Goal: Transaction & Acquisition: Purchase product/service

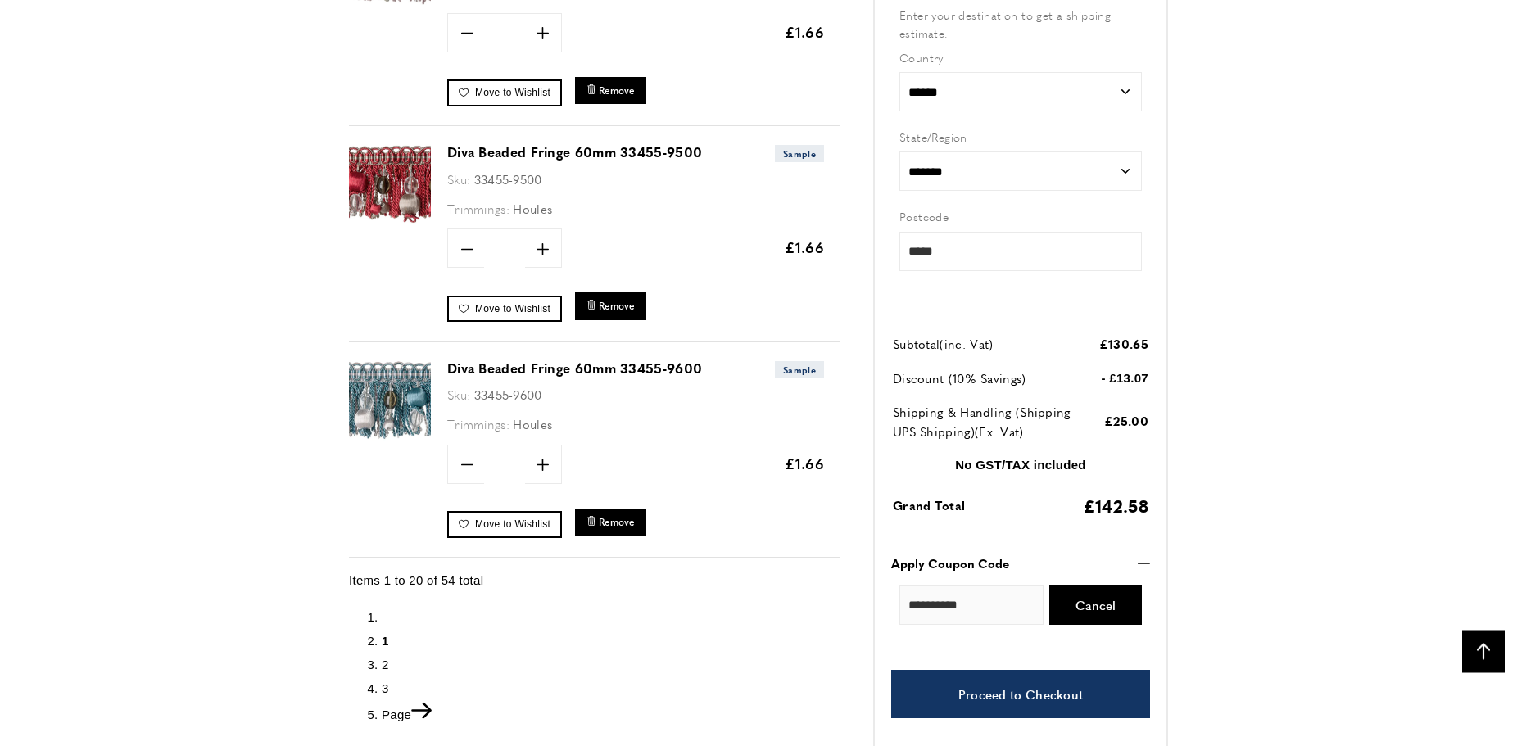
scroll to position [0, 461]
click at [385, 660] on span "2" at bounding box center [385, 664] width 7 height 14
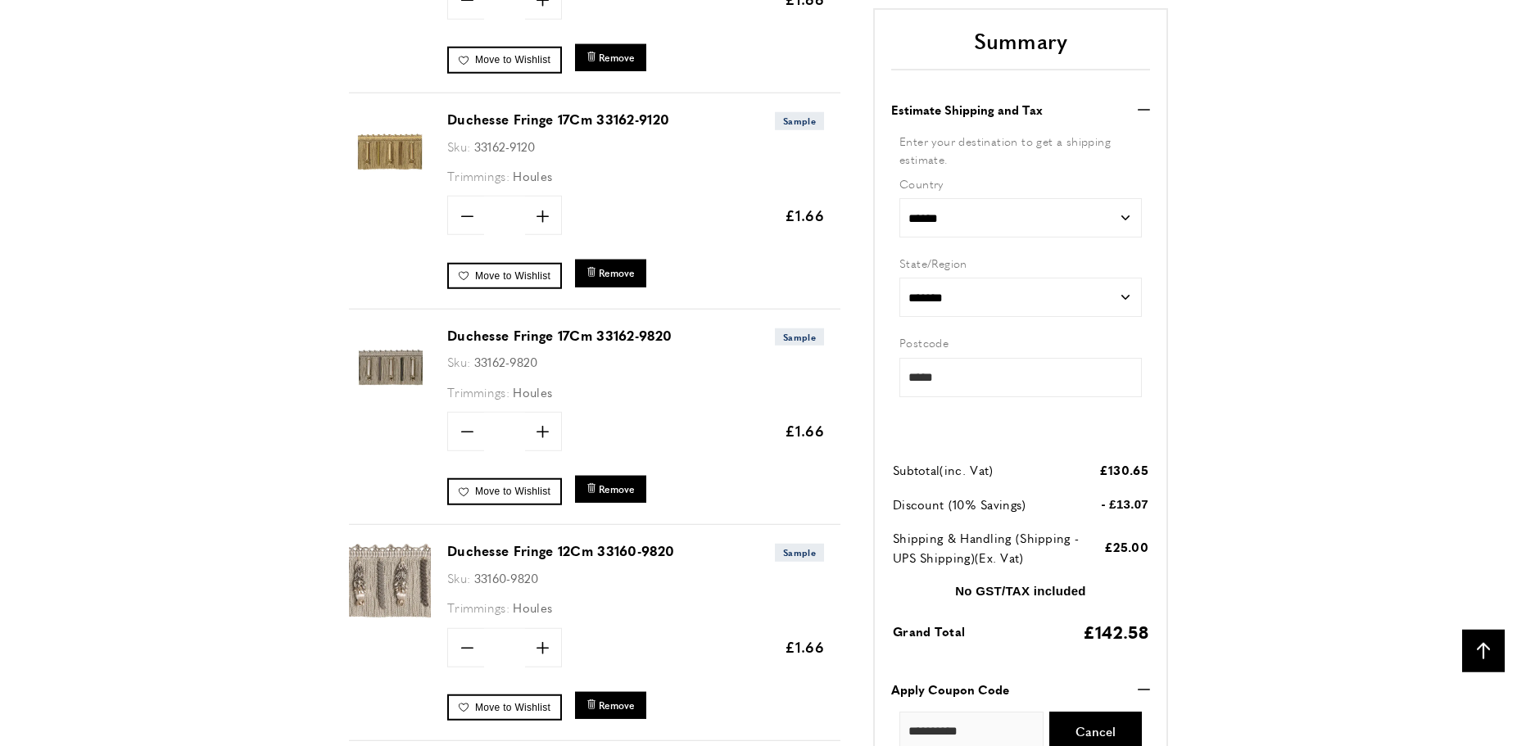
scroll to position [4327, 0]
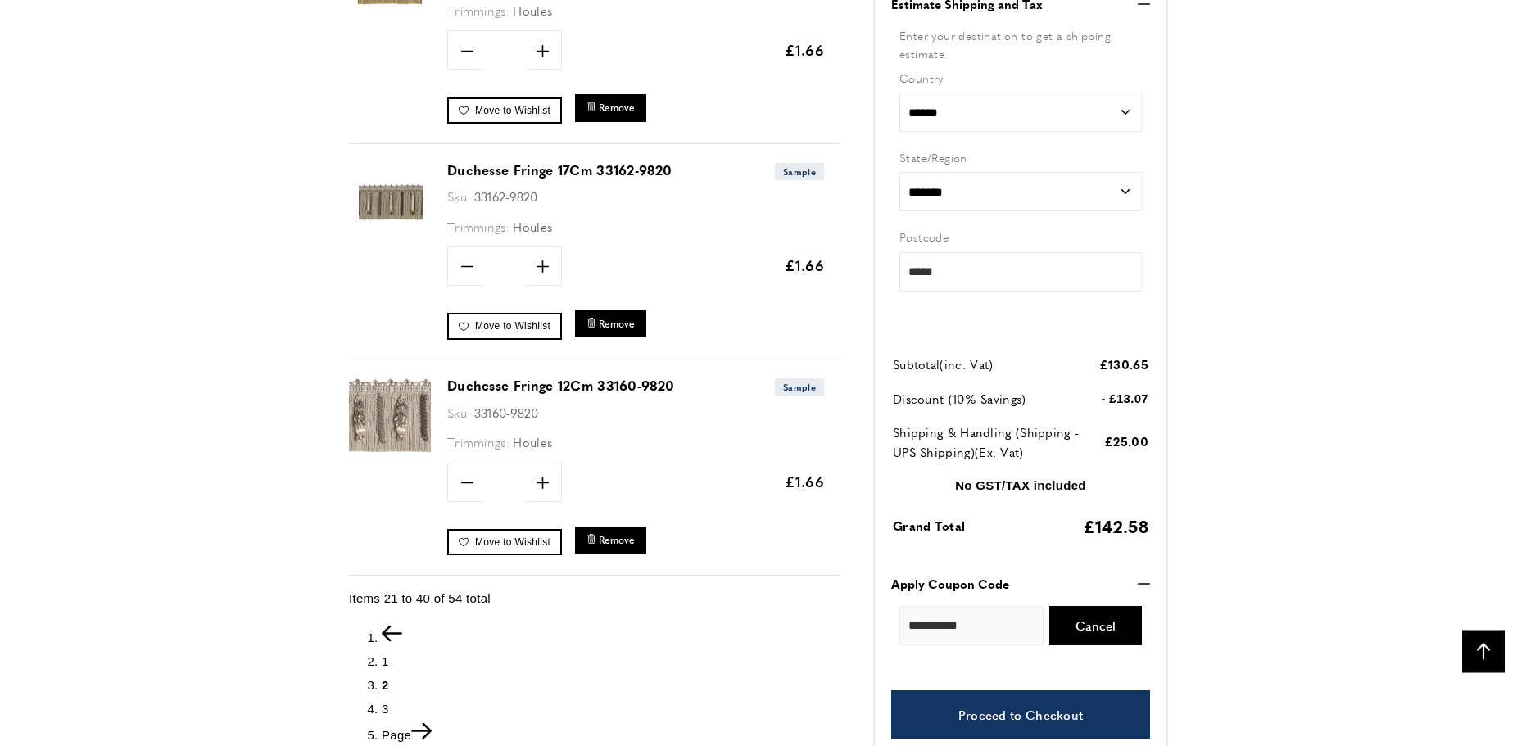
click at [384, 701] on span "3" at bounding box center [385, 708] width 7 height 14
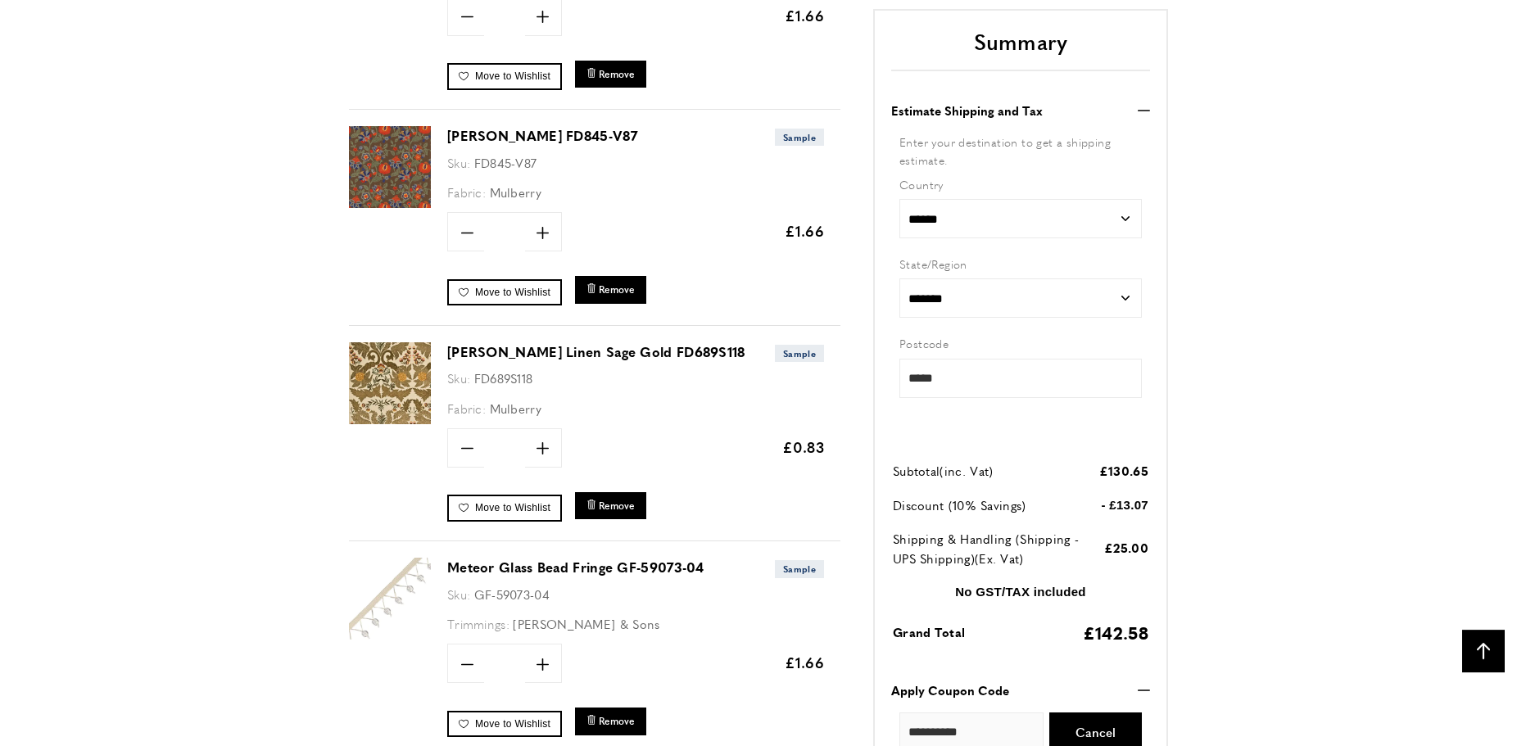
scroll to position [969, 0]
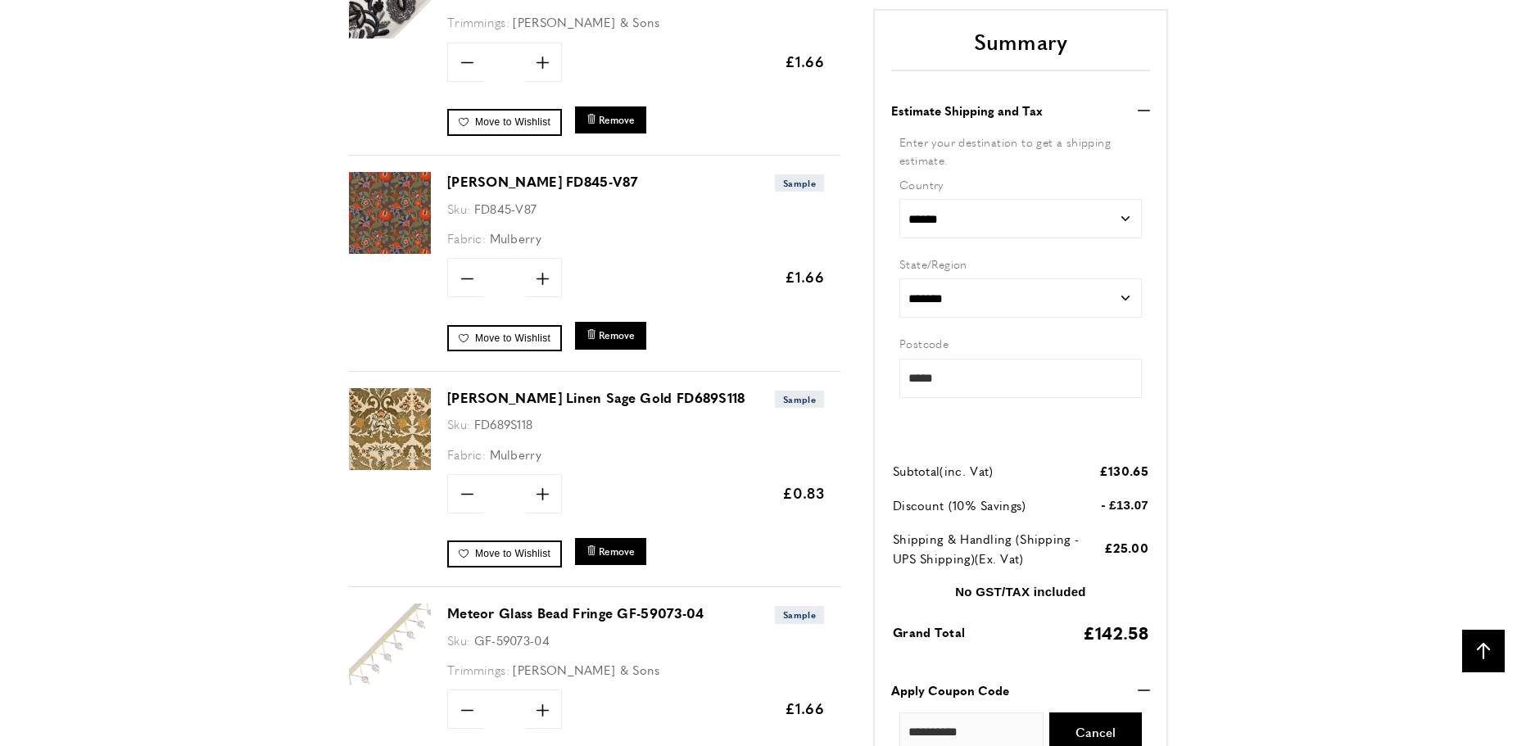
click at [391, 432] on img at bounding box center [390, 429] width 82 height 82
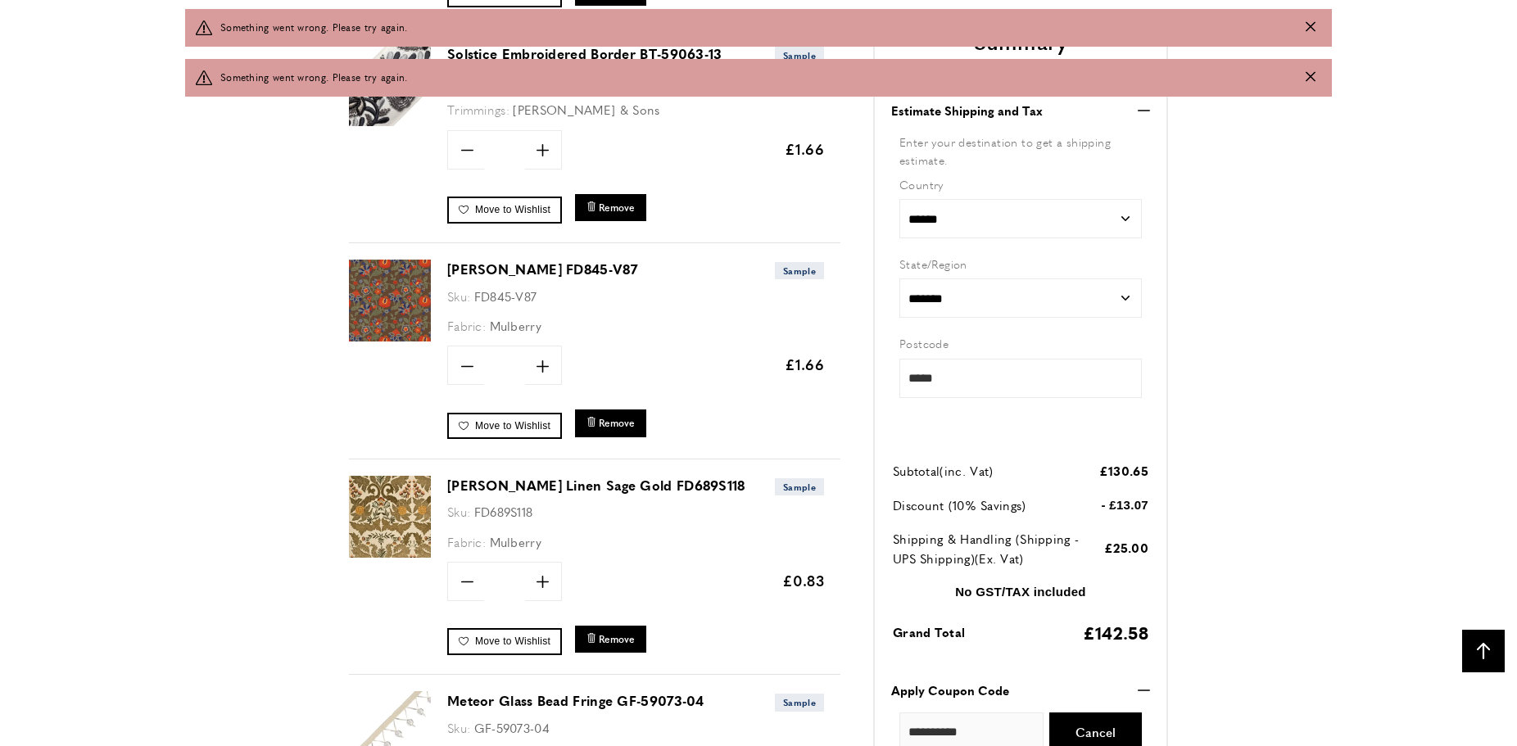
scroll to position [0, 921]
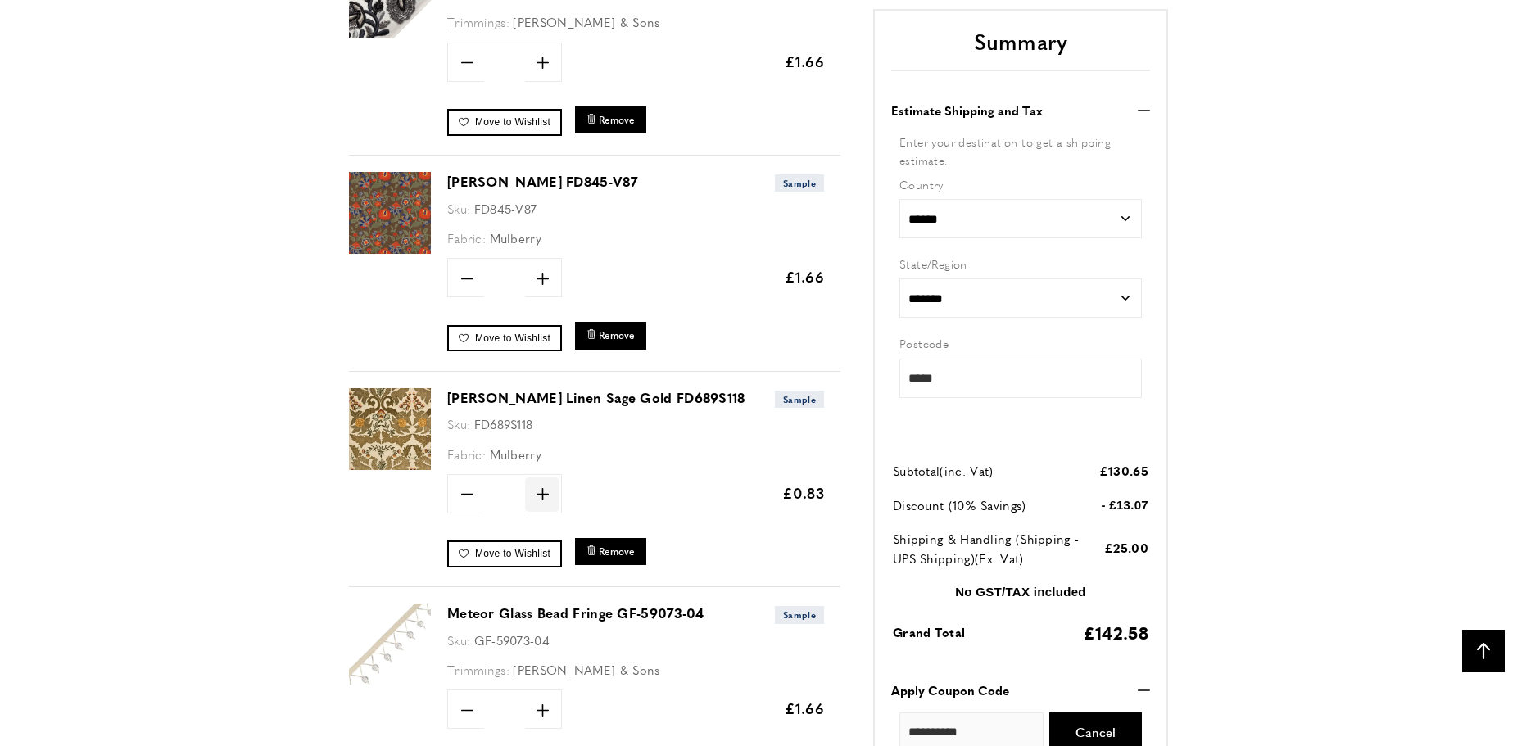
click at [540, 495] on icon "plus" at bounding box center [542, 494] width 12 height 12
type input "*"
click at [608, 494] on span "Update" at bounding box center [595, 493] width 43 height 17
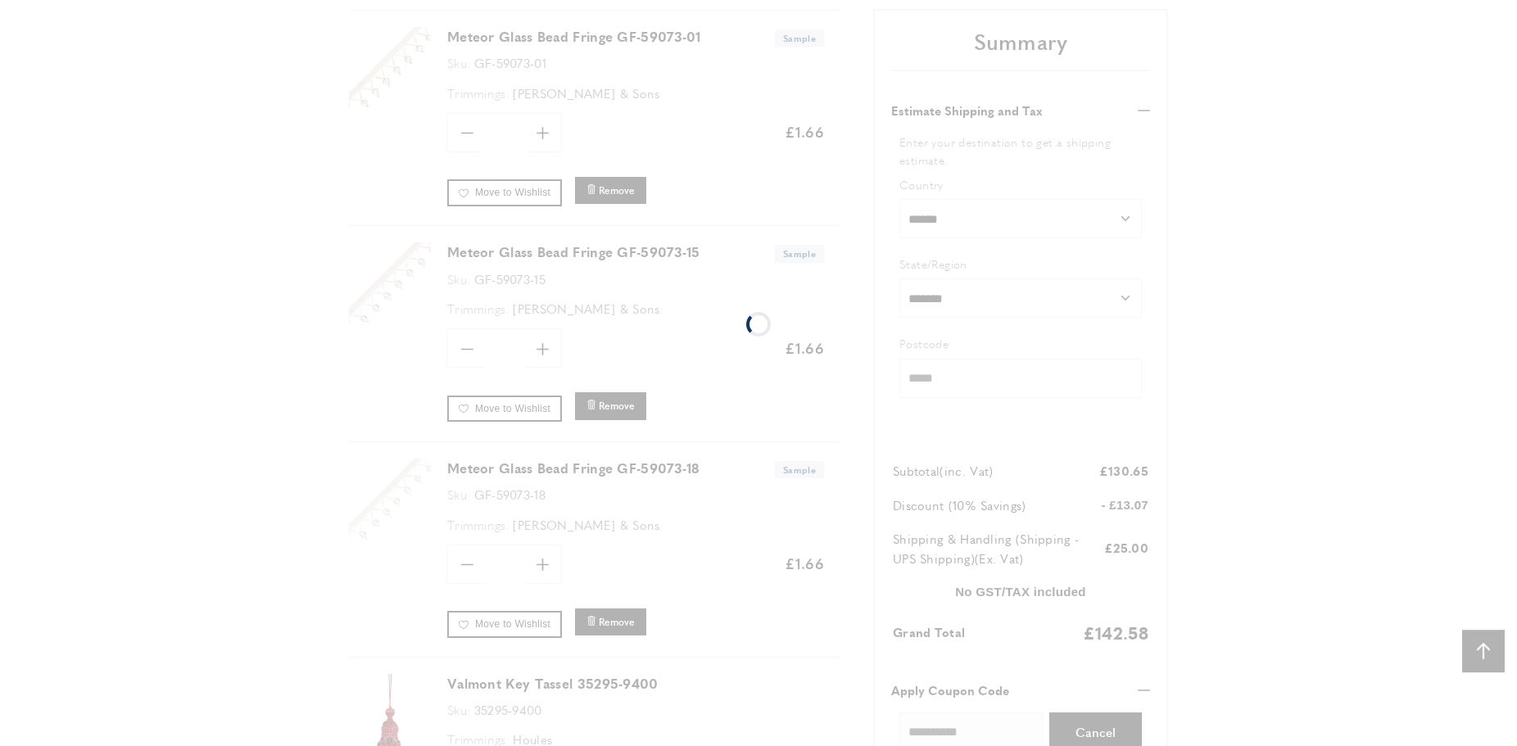
scroll to position [2318, 0]
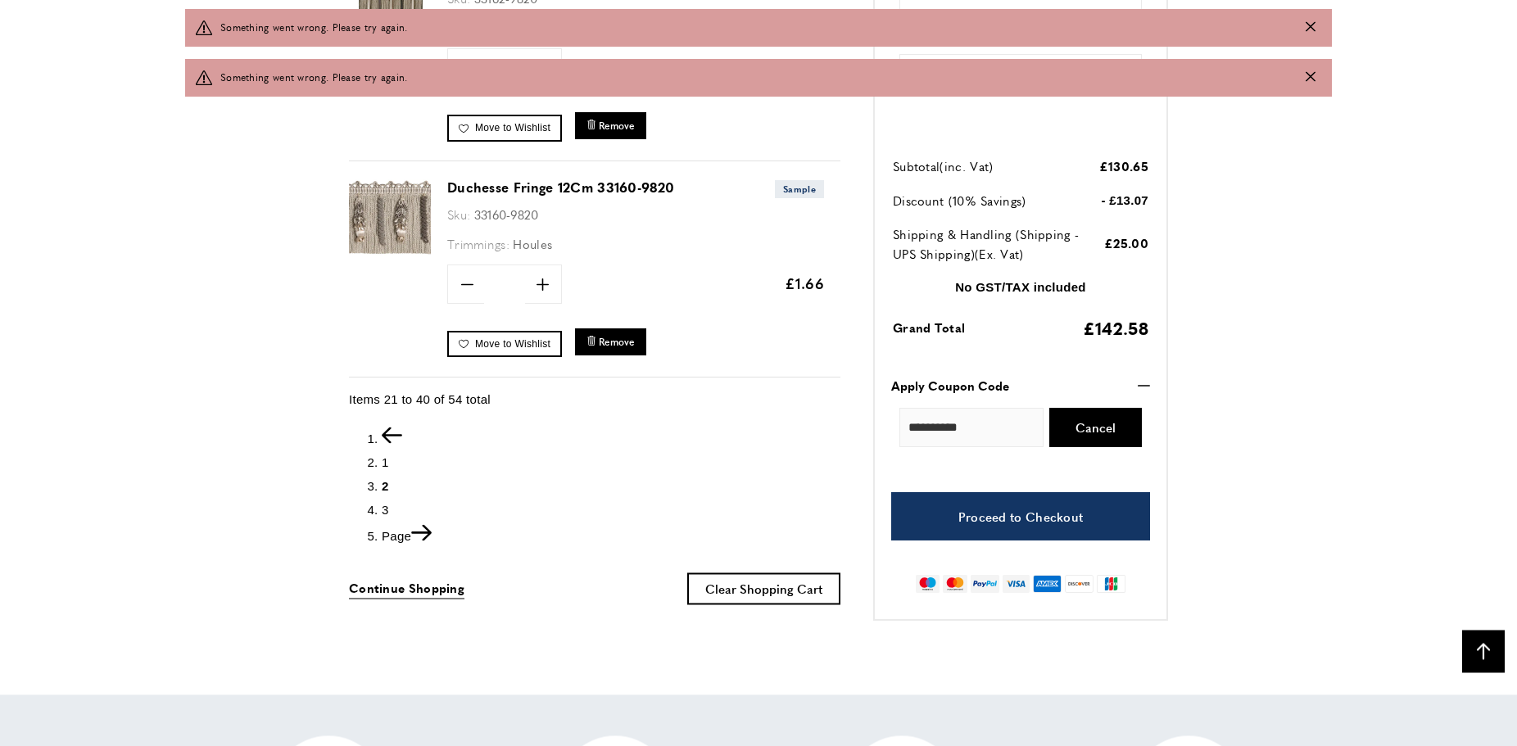
scroll to position [4619, 0]
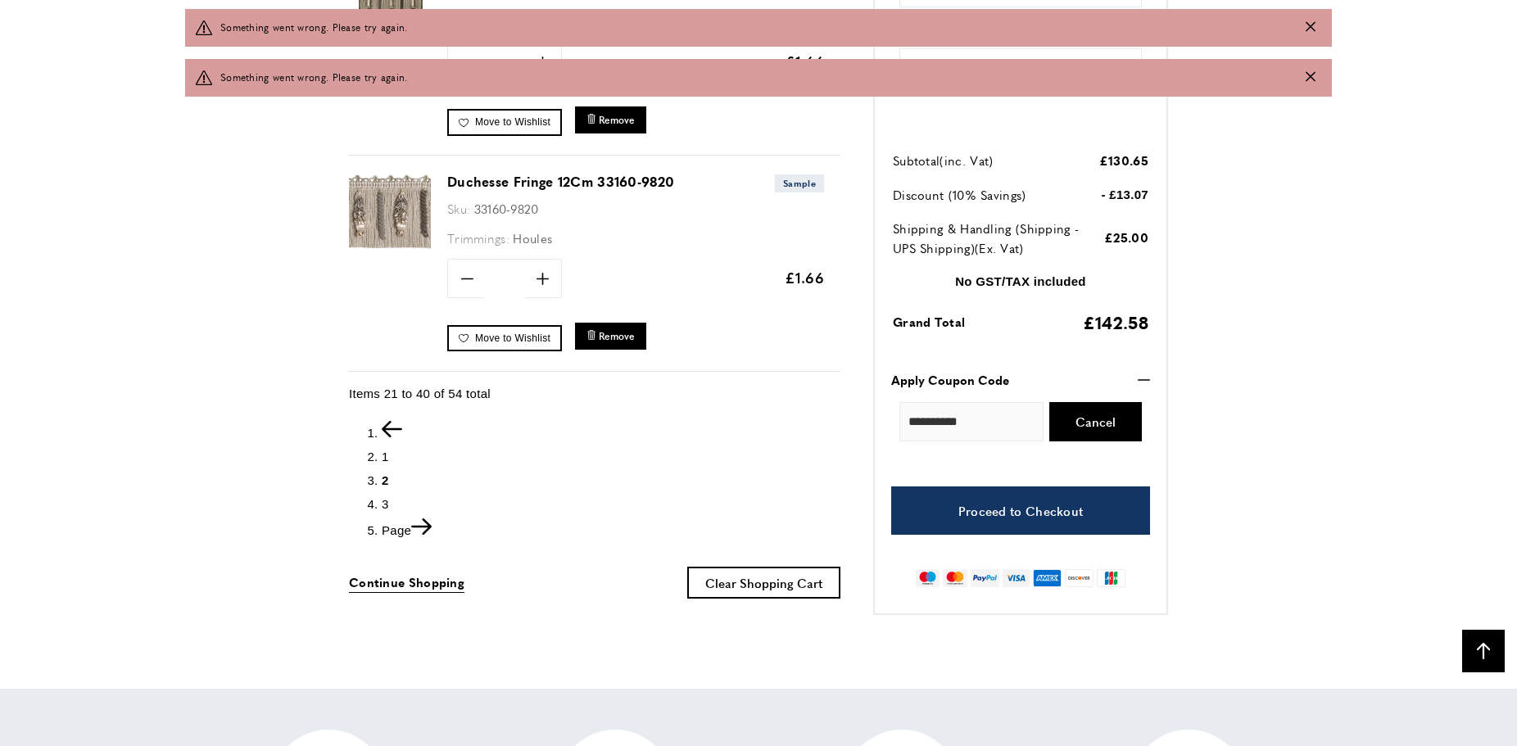
click at [382, 497] on span "3" at bounding box center [385, 504] width 7 height 14
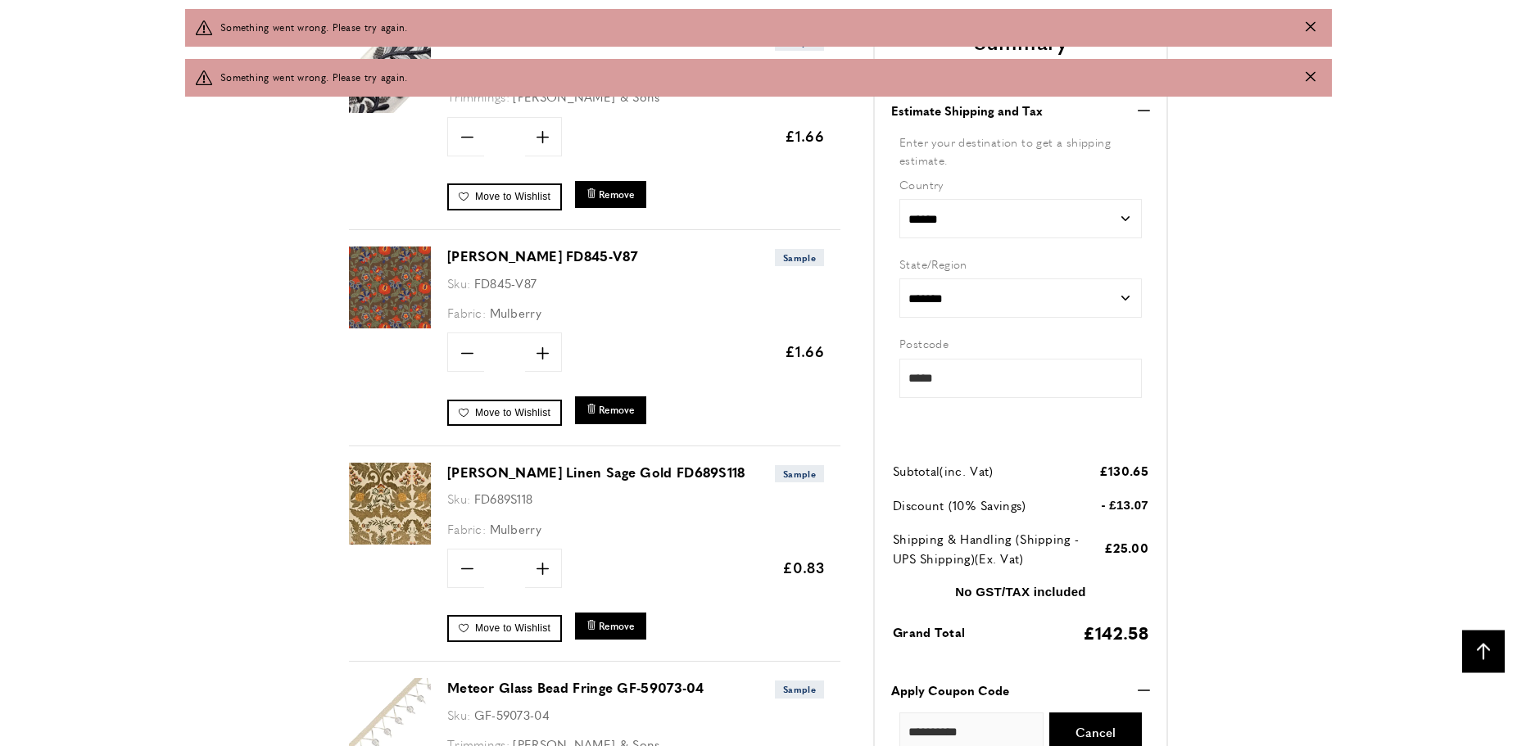
scroll to position [1107, 0]
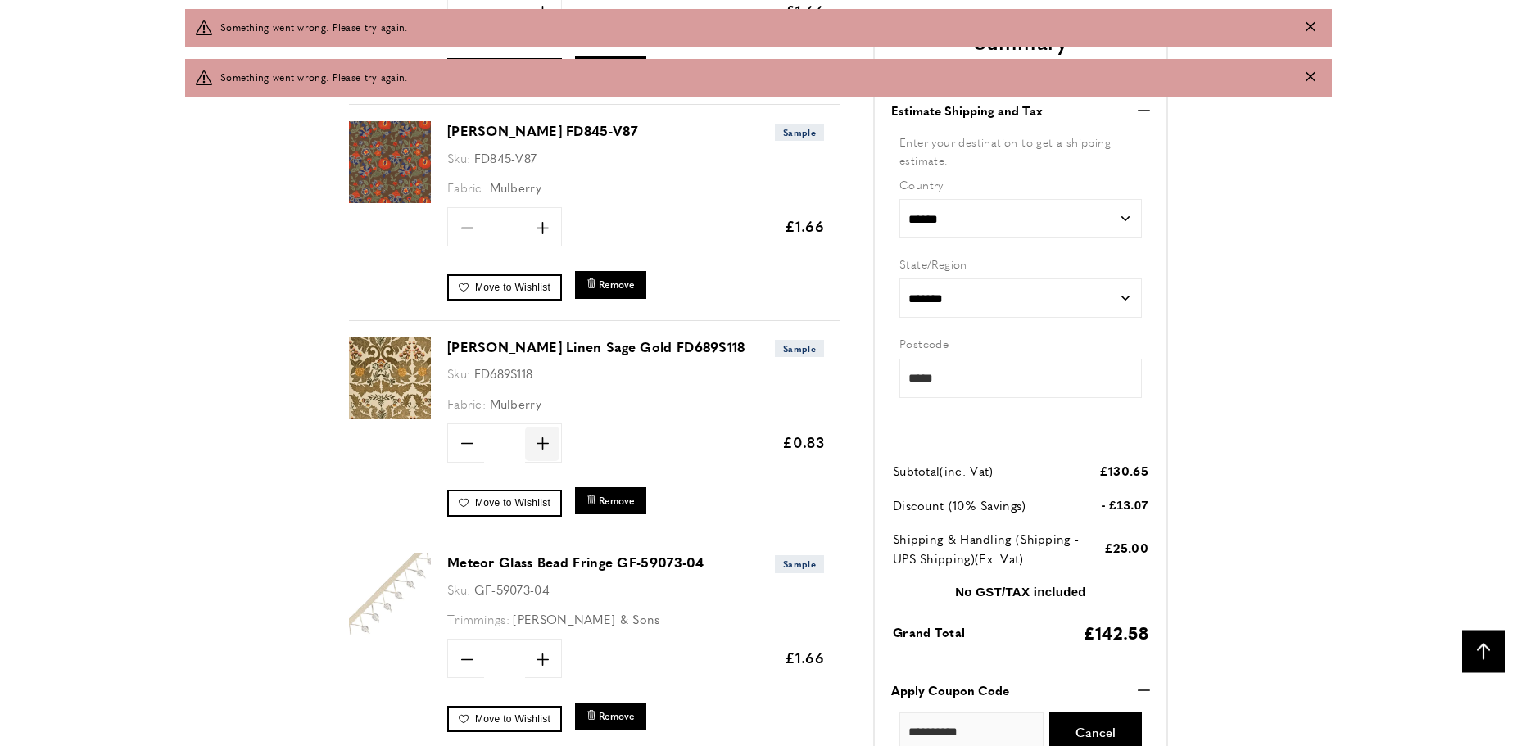
click at [541, 443] on icon at bounding box center [542, 443] width 12 height 12
type input "*"
click at [600, 447] on span "Update" at bounding box center [595, 442] width 43 height 17
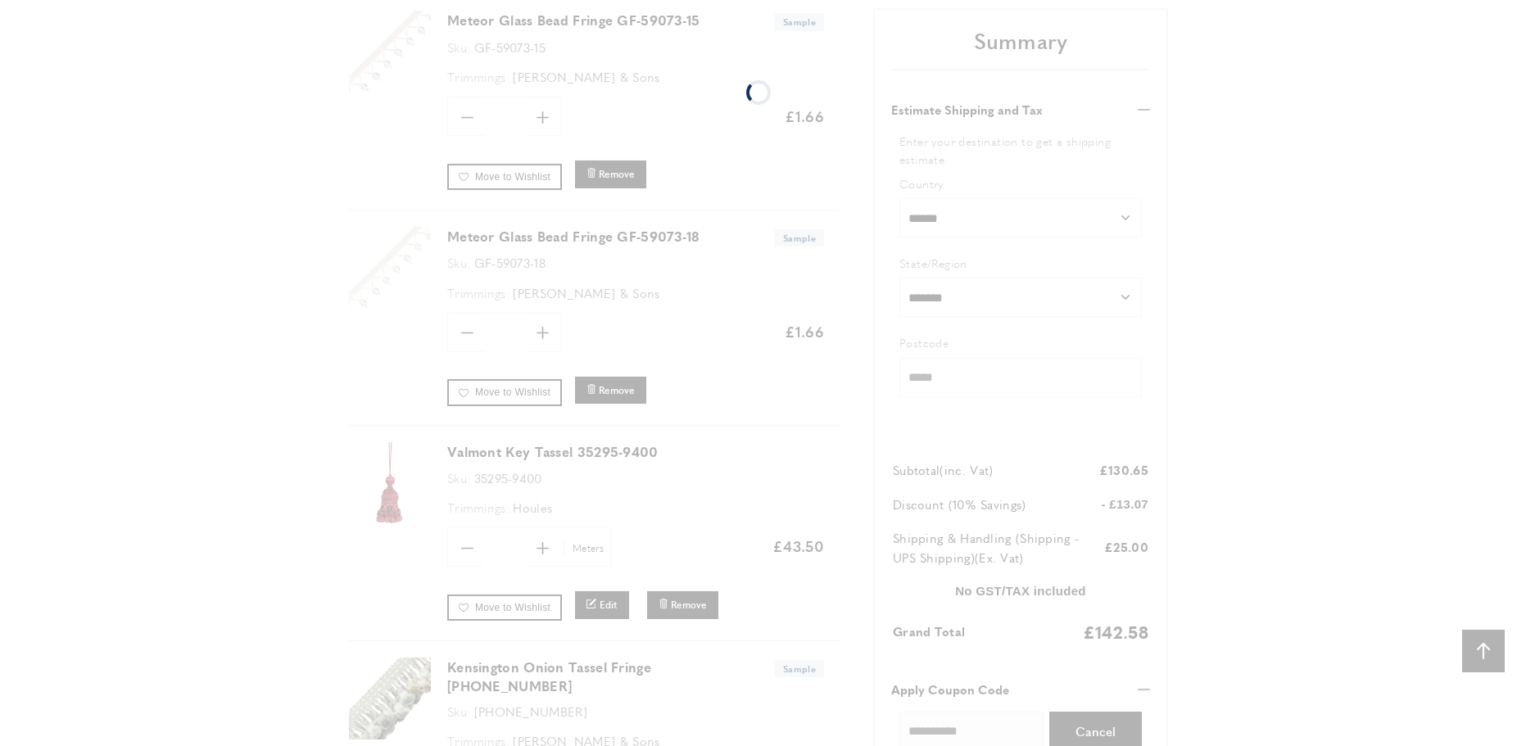
scroll to position [2401, 0]
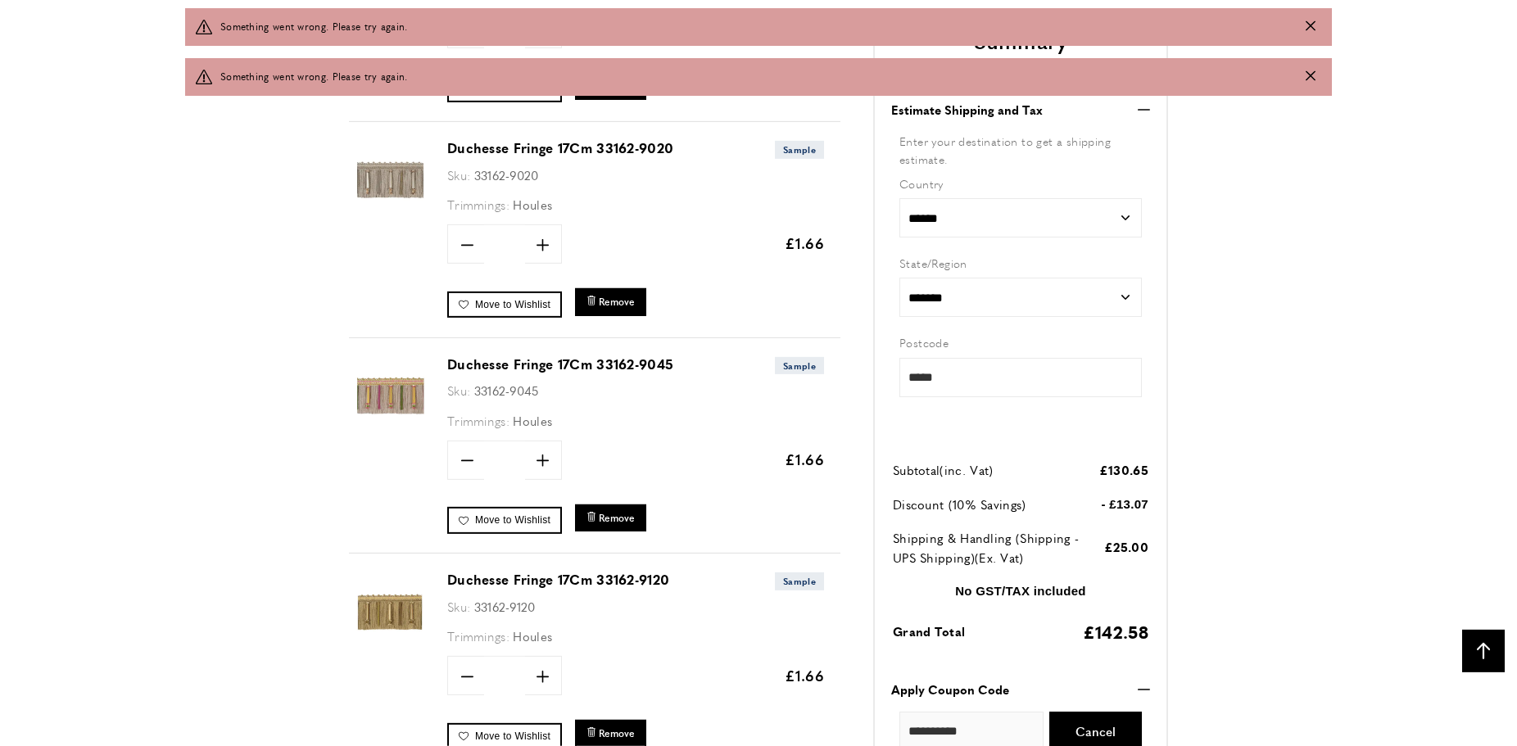
scroll to position [3742, 0]
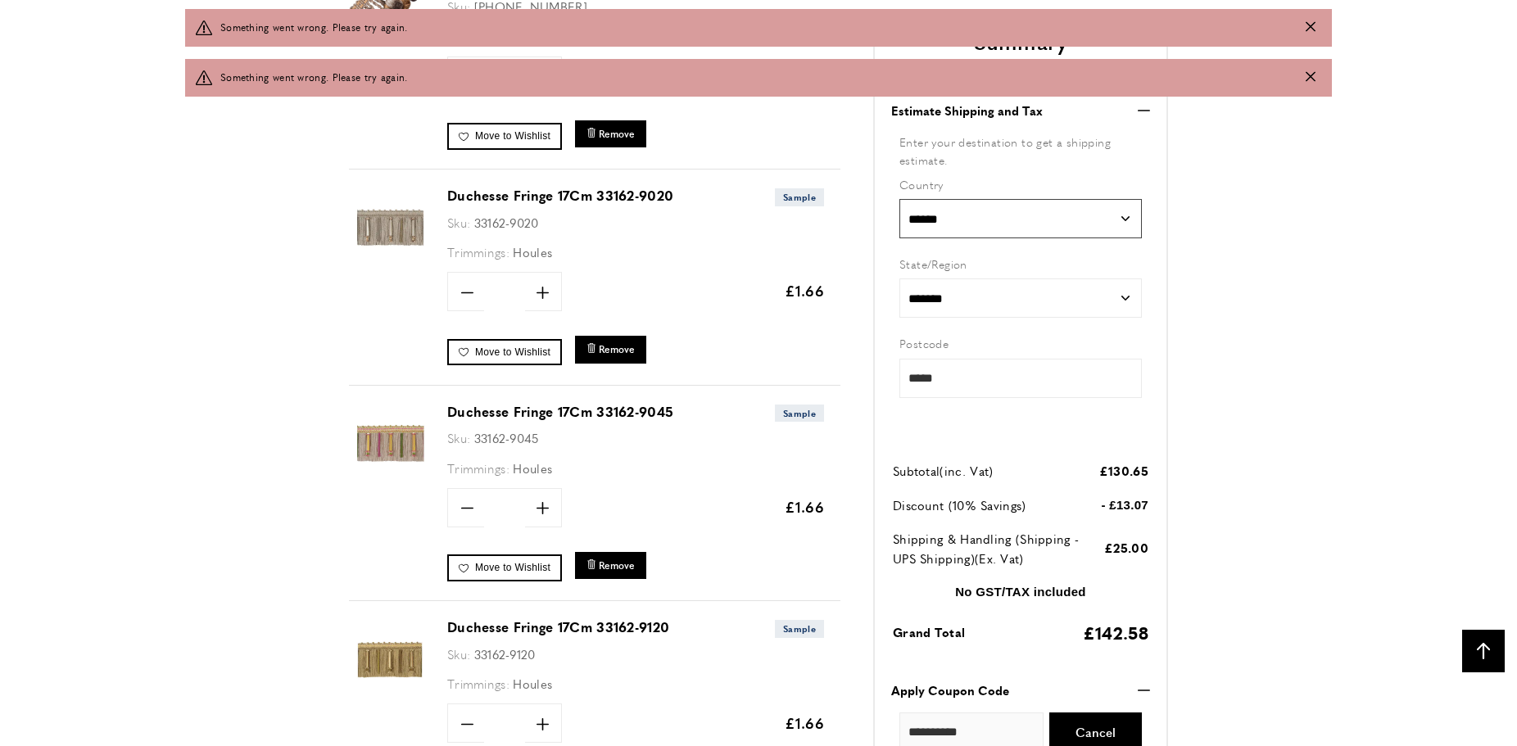
click at [899, 199] on select "**********" at bounding box center [1020, 218] width 242 height 39
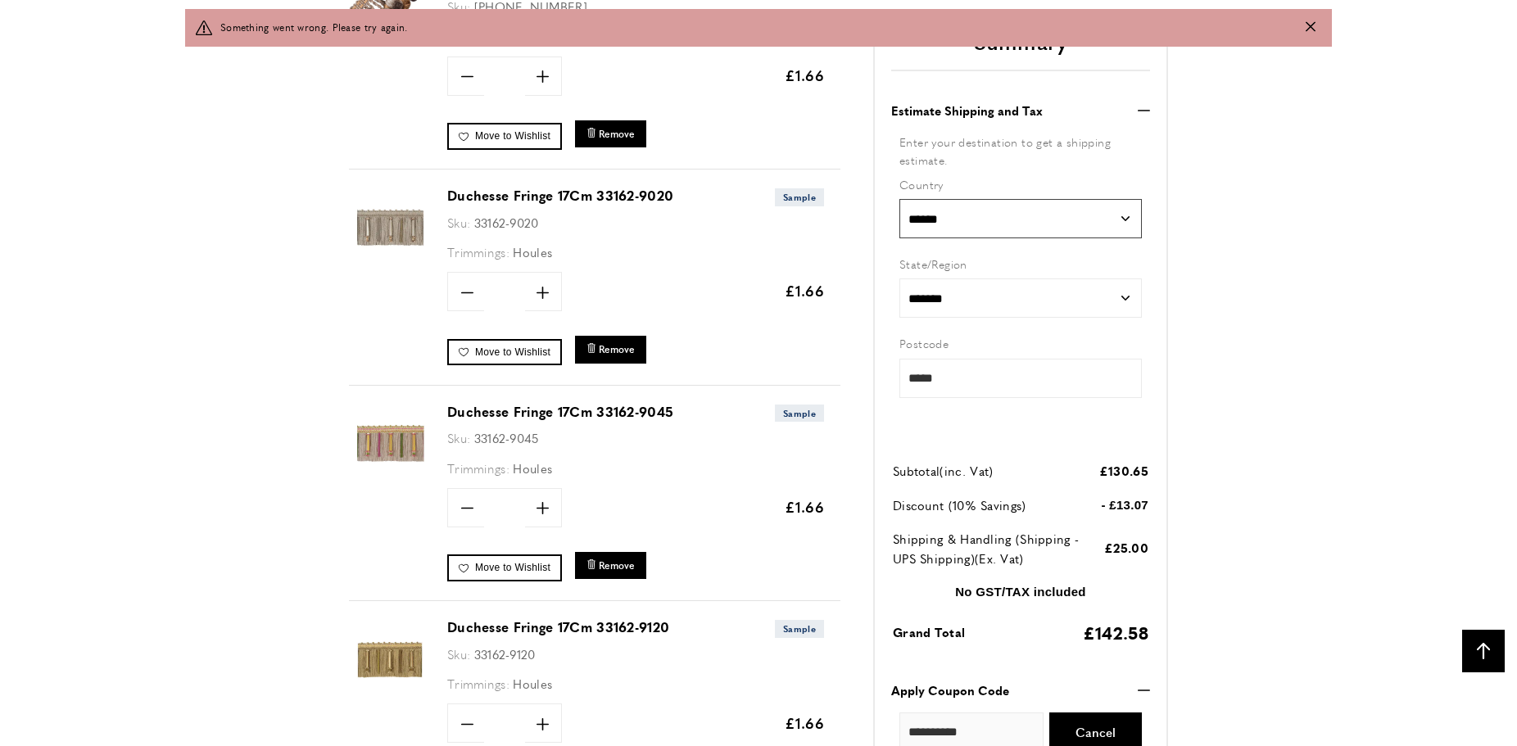
scroll to position [3654, 0]
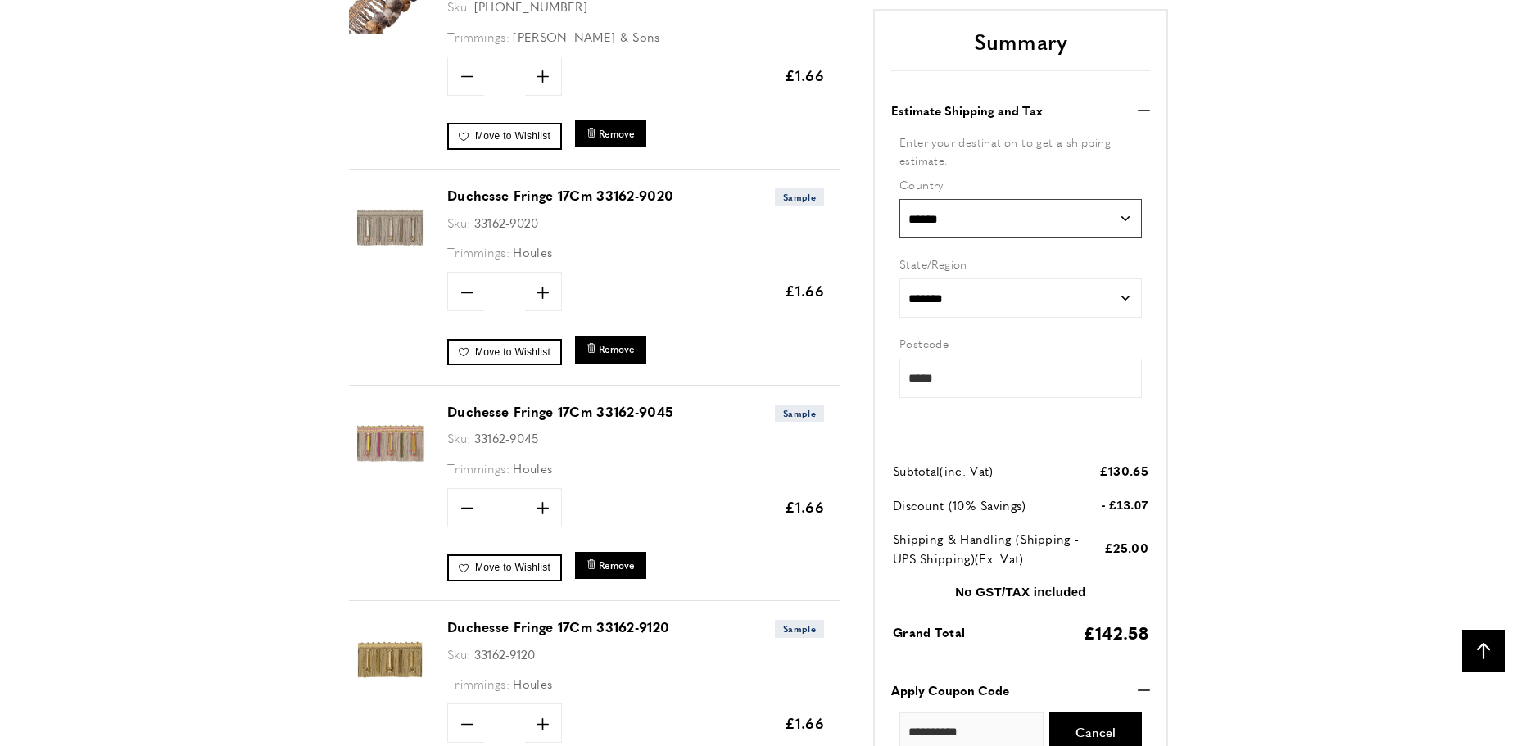
click option "******" at bounding box center [0, 0] width 0 height 0
click at [1004, 387] on input "*****" at bounding box center [1020, 377] width 242 height 39
type input "*"
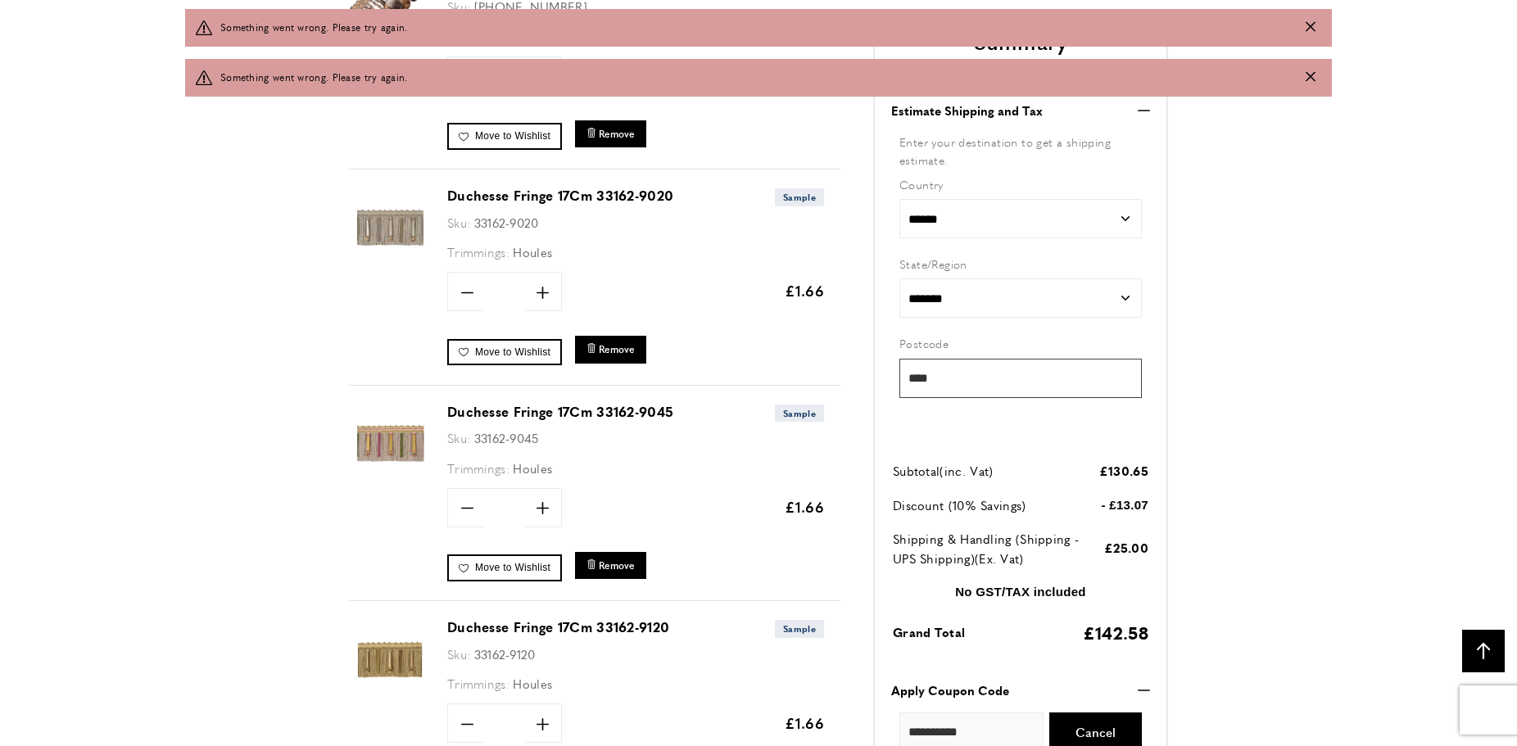
type input "*****"
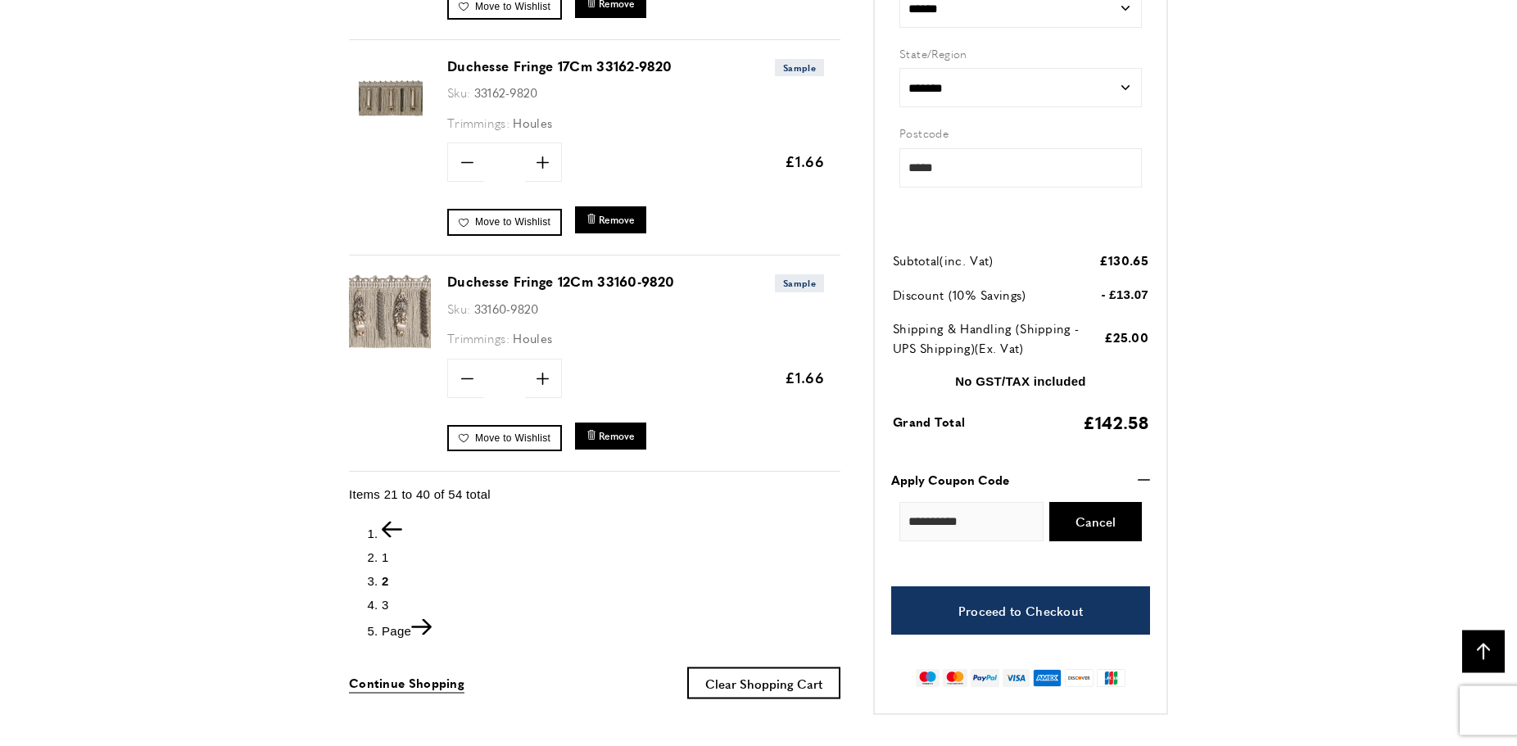
scroll to position [0, 1382]
click at [387, 549] on span "1" at bounding box center [385, 556] width 7 height 14
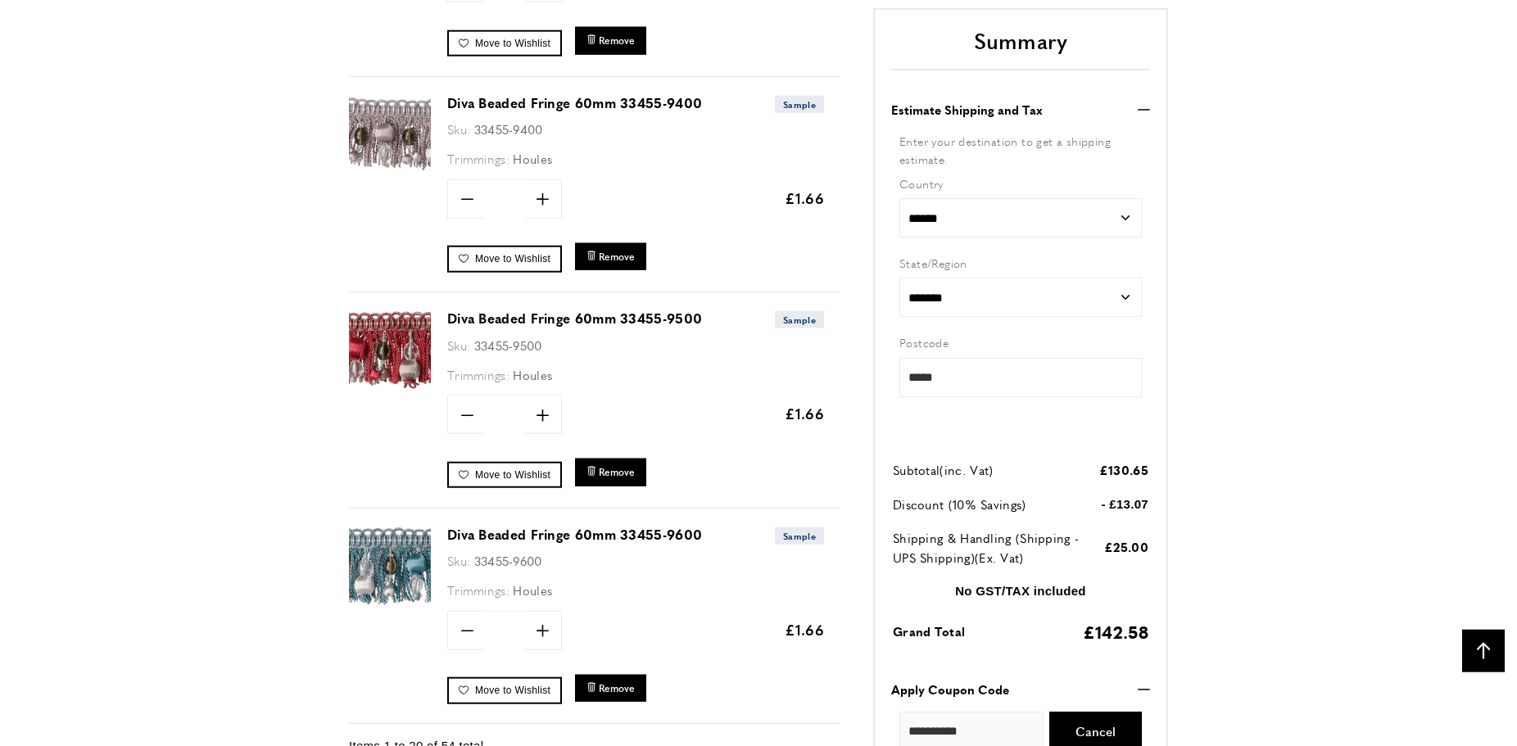
scroll to position [4067, 0]
